Goal: Task Accomplishment & Management: Use online tool/utility

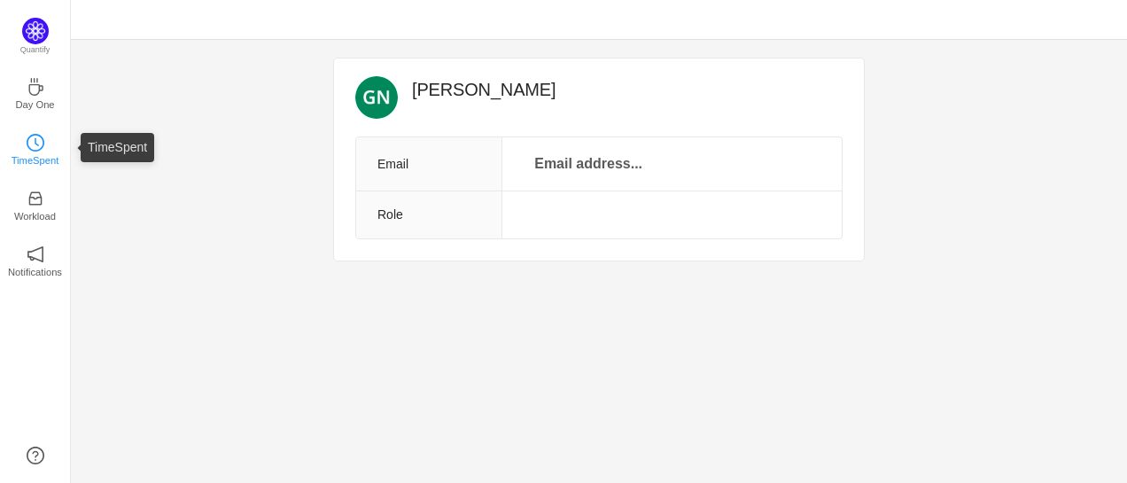
click at [35, 144] on icon "icon: clock-circle" at bounding box center [36, 143] width 18 height 18
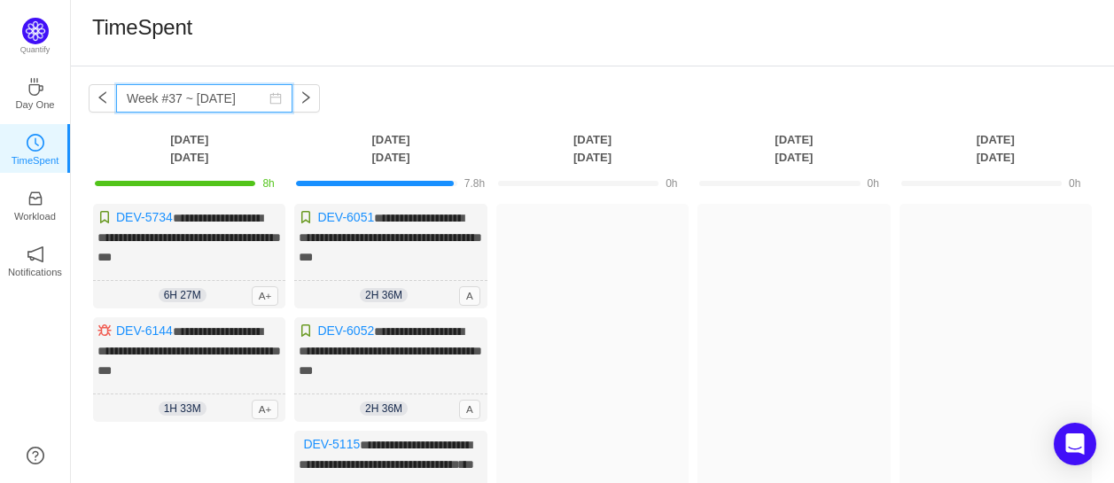
click at [150, 105] on input "Week #37 ~ [DATE]" at bounding box center [204, 98] width 176 height 28
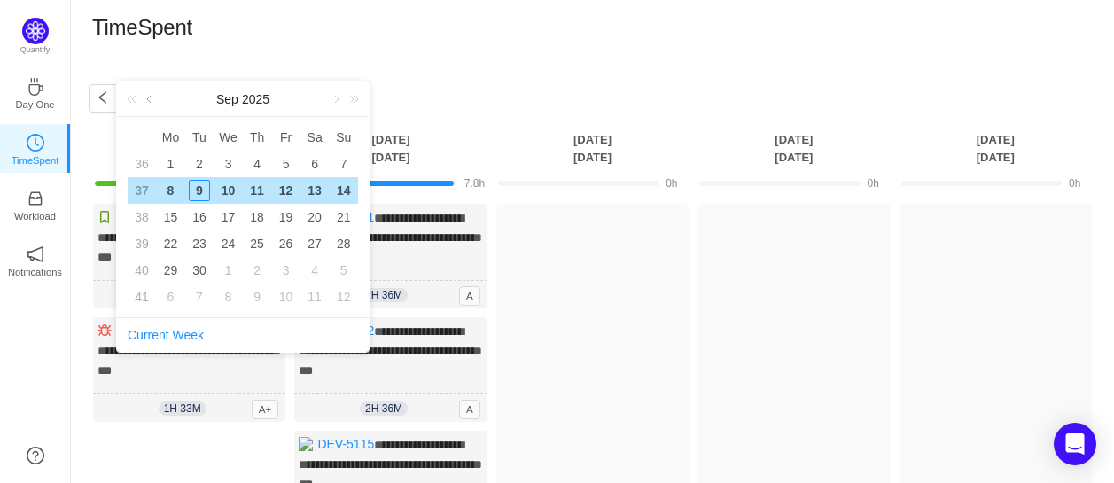
click at [148, 103] on link at bounding box center [151, 99] width 16 height 35
click at [172, 214] on div "14" at bounding box center [169, 216] width 21 height 21
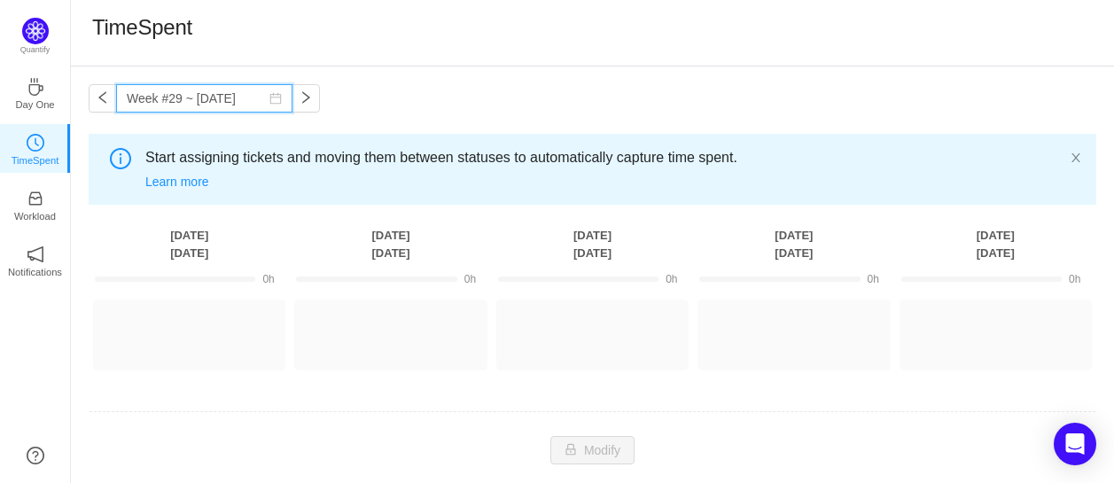
click at [206, 103] on input "Week #29 ~ [DATE]" at bounding box center [204, 98] width 176 height 28
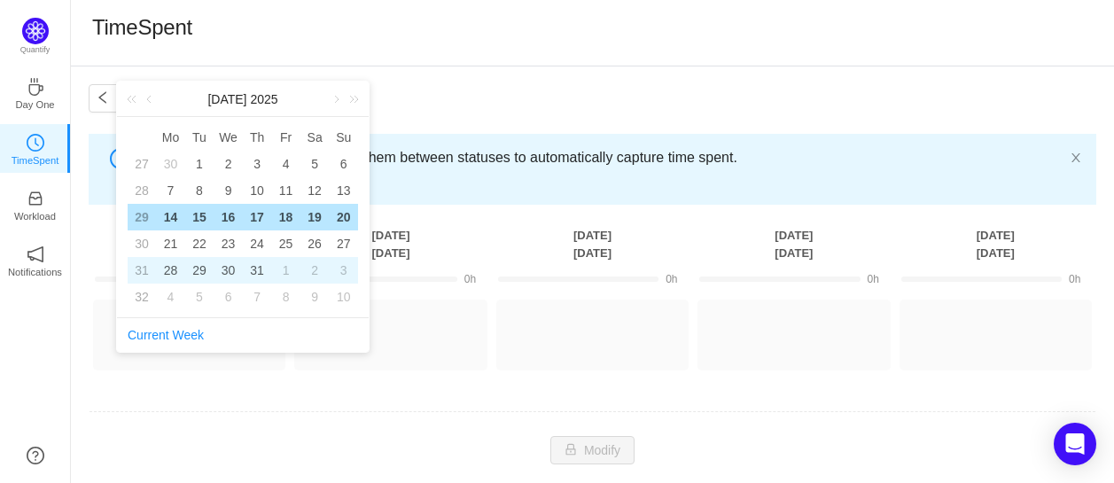
click at [255, 265] on div "31" at bounding box center [256, 270] width 21 height 21
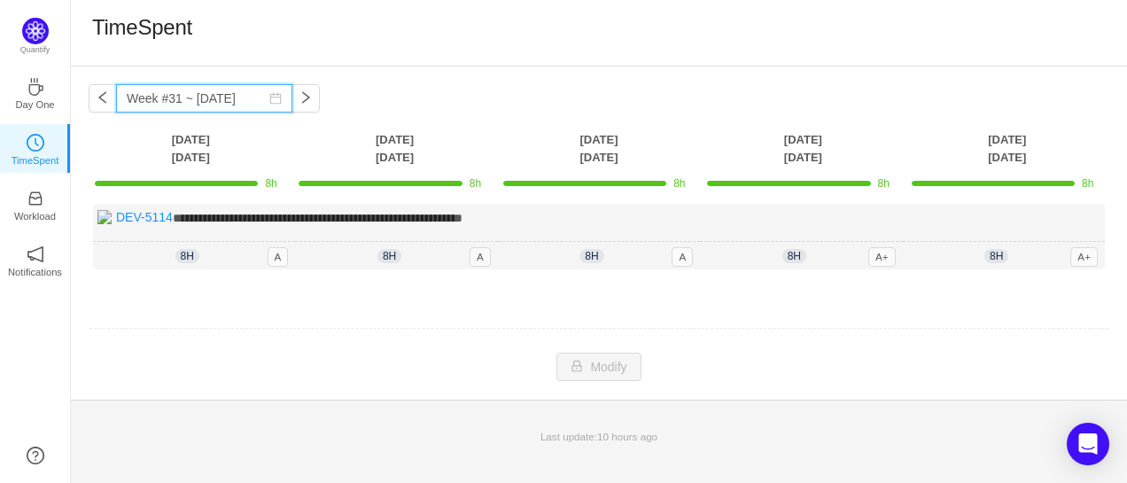
click at [136, 98] on input "Week #31 ~ [DATE]" at bounding box center [204, 98] width 176 height 28
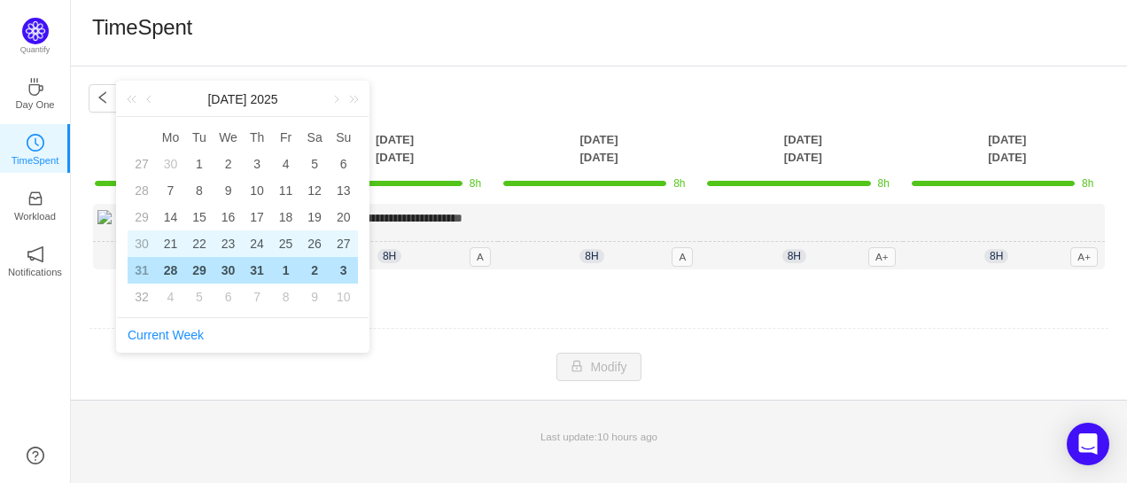
click at [165, 241] on div "21" at bounding box center [169, 243] width 21 height 21
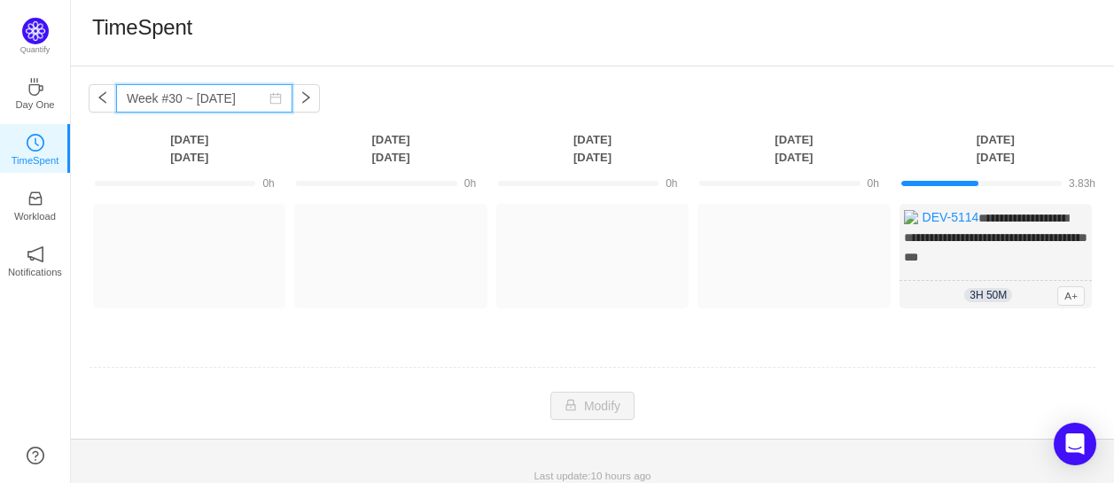
click at [166, 103] on input "Week #30 ~ [DATE]" at bounding box center [204, 98] width 176 height 28
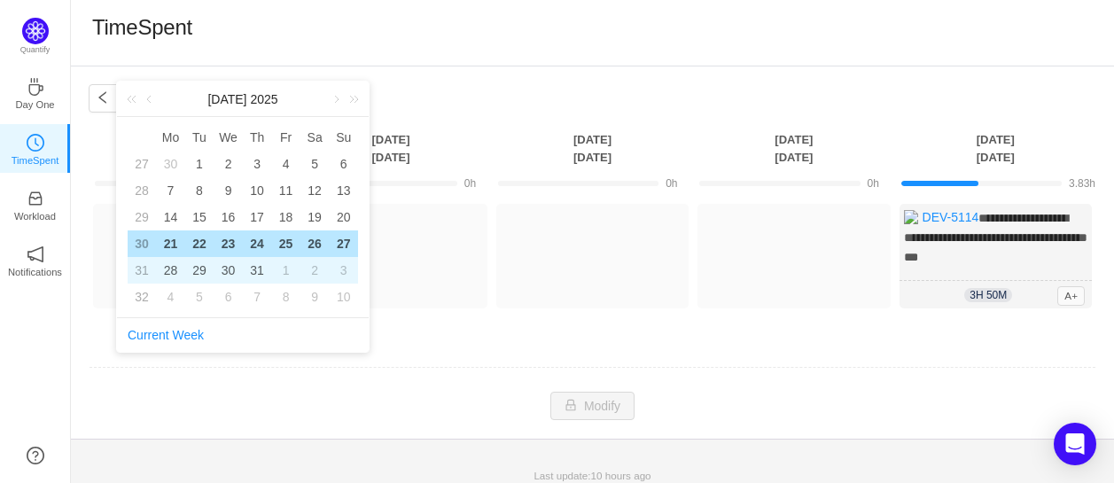
click at [202, 268] on div "29" at bounding box center [199, 270] width 21 height 21
type input "Week #31 ~ [DATE]"
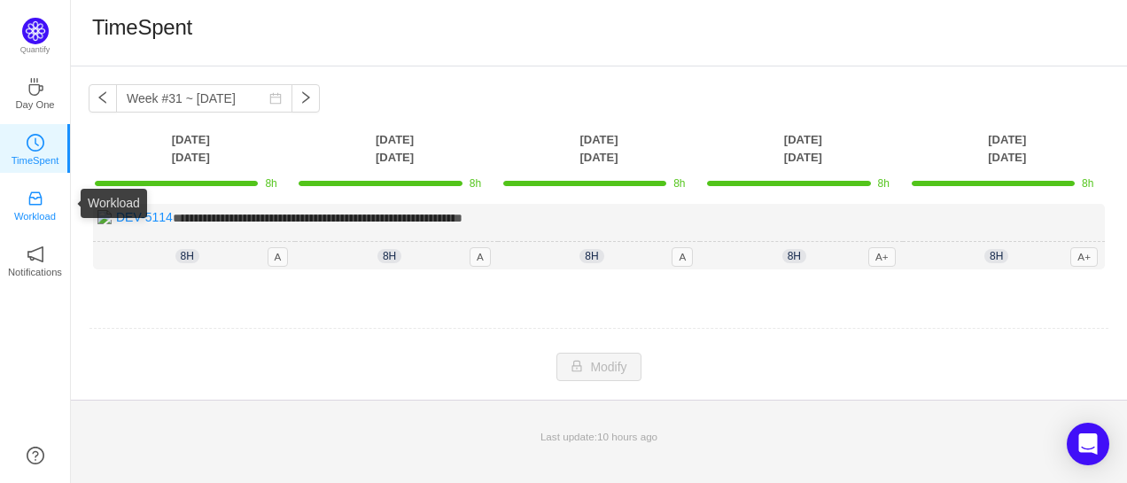
click at [34, 206] on icon "icon: inbox" at bounding box center [36, 199] width 18 height 18
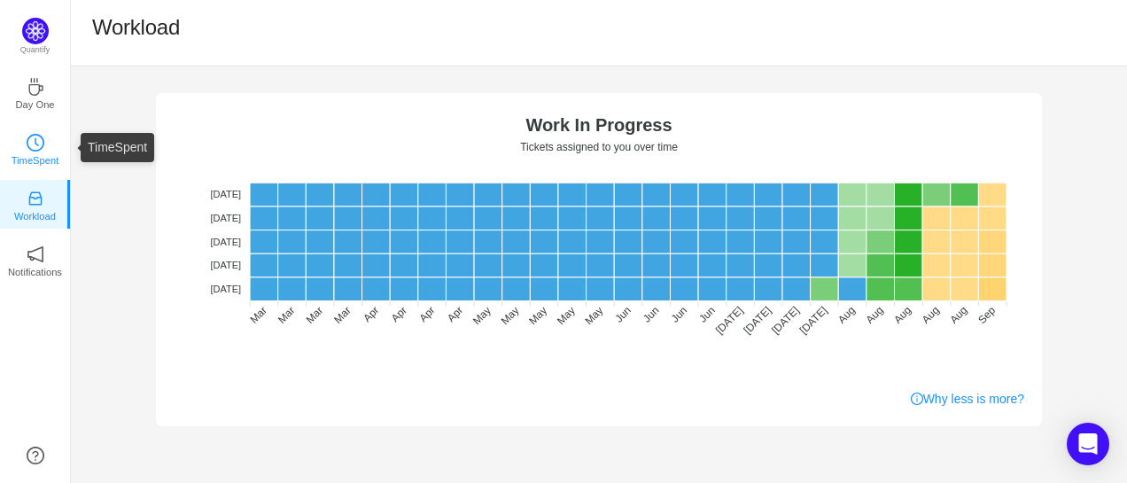
click at [34, 152] on p "TimeSpent" at bounding box center [36, 160] width 48 height 16
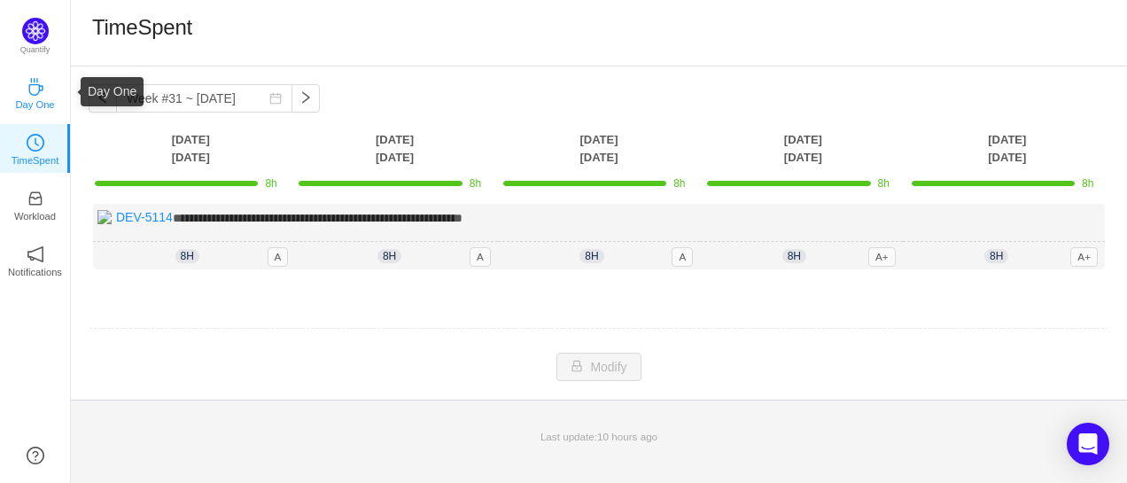
click at [35, 103] on p "Day One" at bounding box center [34, 105] width 39 height 16
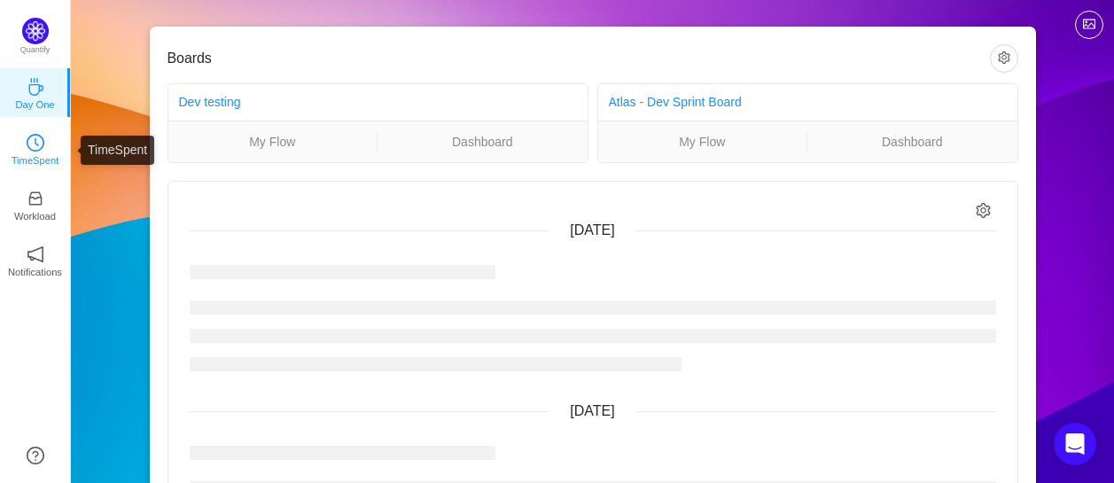
click at [32, 157] on p "TimeSpent" at bounding box center [36, 160] width 48 height 16
